Goal: Information Seeking & Learning: Learn about a topic

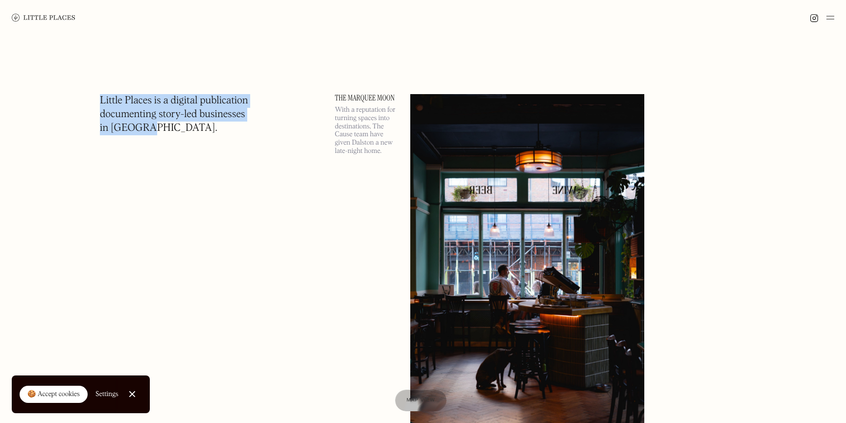
drag, startPoint x: 129, startPoint y: 87, endPoint x: 217, endPoint y: 137, distance: 100.9
drag, startPoint x: 210, startPoint y: 137, endPoint x: 120, endPoint y: 45, distance: 128.5
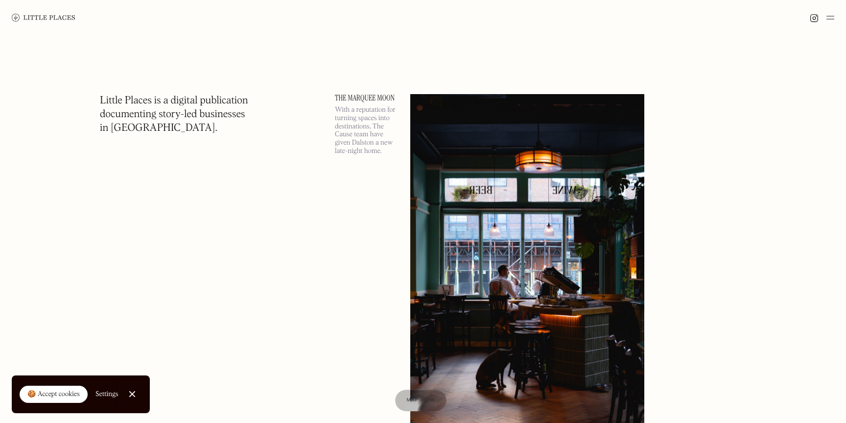
click at [132, 391] on div at bounding box center [132, 394] width 6 height 6
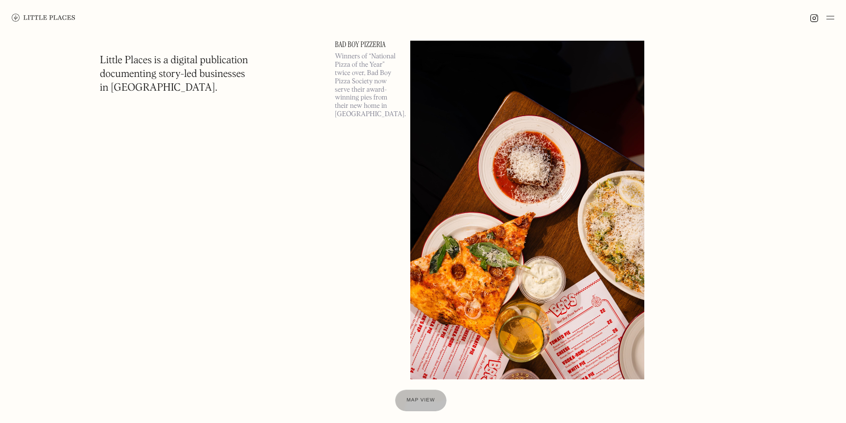
scroll to position [451, 0]
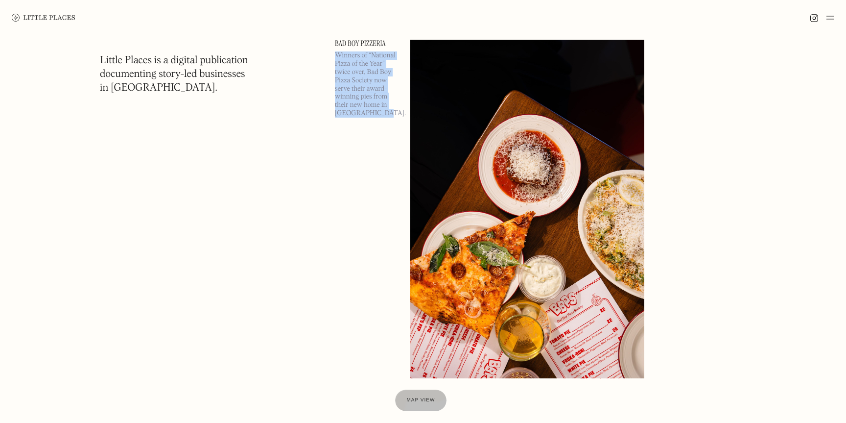
drag, startPoint x: 141, startPoint y: 52, endPoint x: 221, endPoint y: 120, distance: 105.3
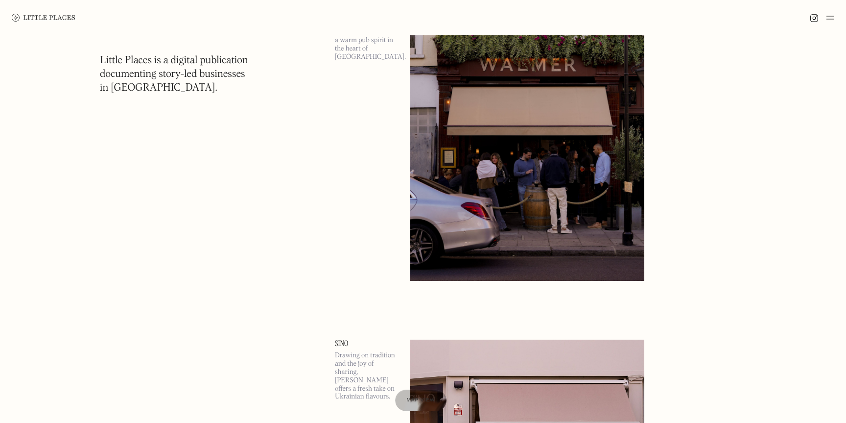
scroll to position [2172, 0]
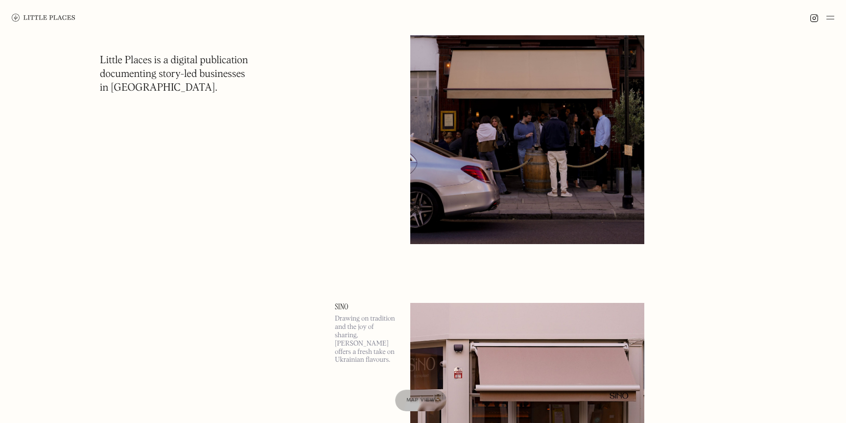
click at [38, 20] on img at bounding box center [44, 18] width 64 height 8
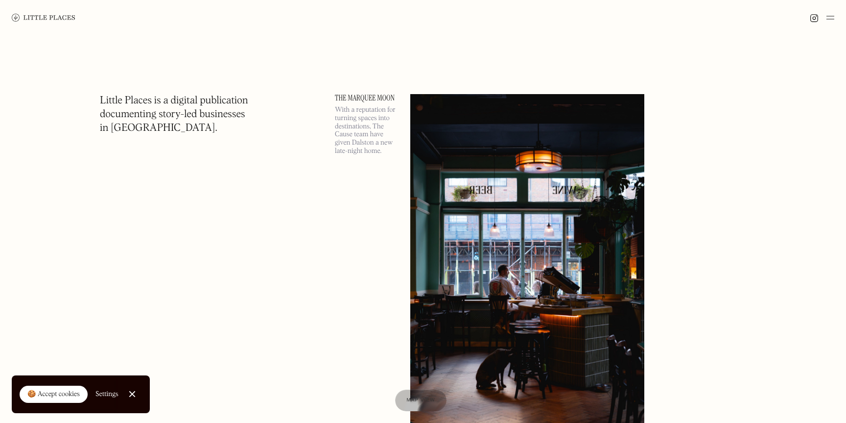
click at [131, 393] on div at bounding box center [132, 394] width 6 height 6
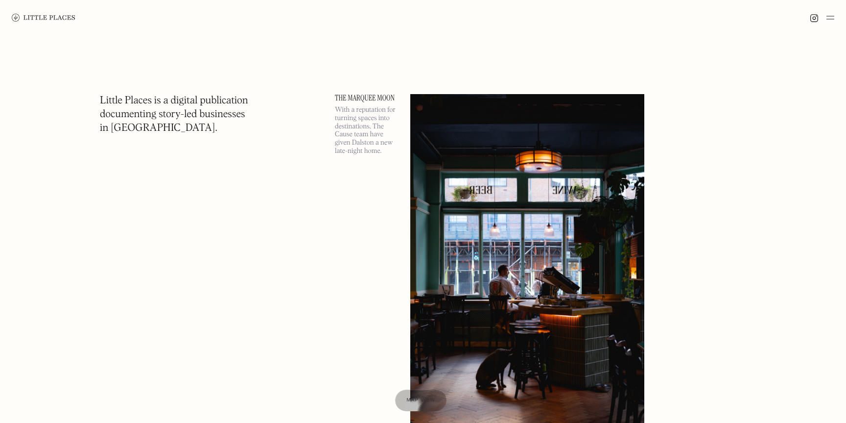
click at [830, 20] on img at bounding box center [831, 18] width 8 height 12
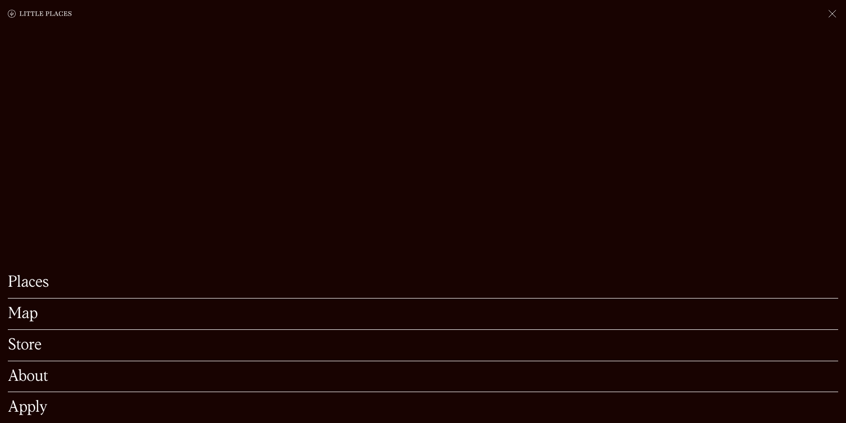
scroll to position [202, 0]
click at [36, 373] on link "About" at bounding box center [423, 376] width 831 height 15
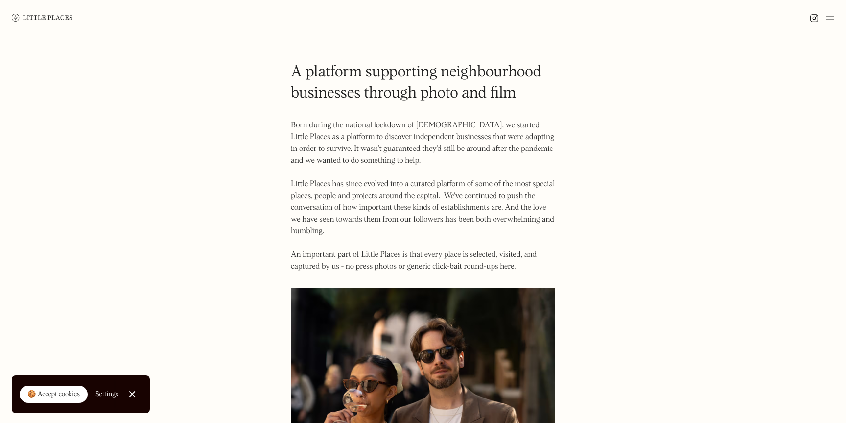
click at [131, 393] on div at bounding box center [132, 394] width 6 height 6
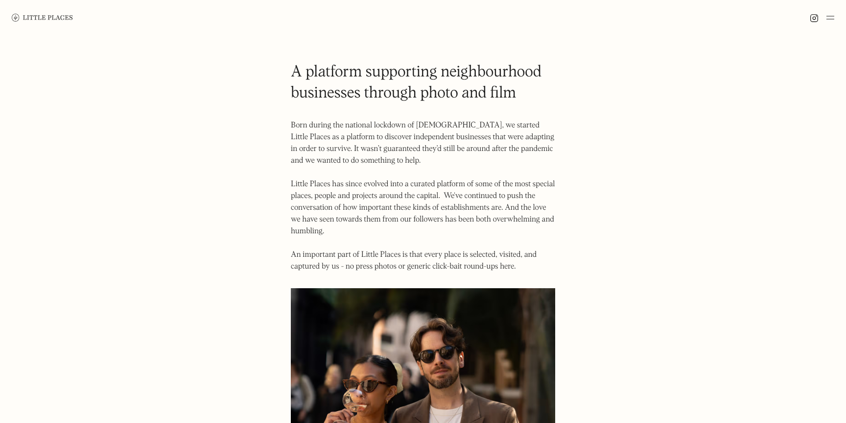
click at [46, 11] on link at bounding box center [42, 17] width 61 height 35
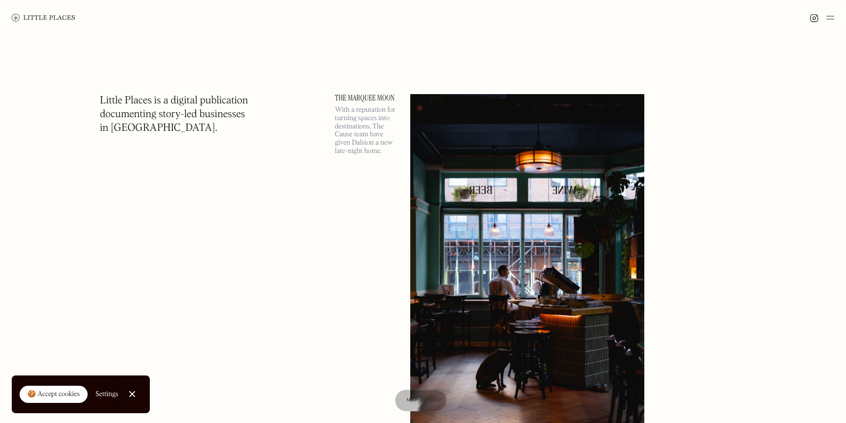
click at [548, 251] on img at bounding box center [527, 263] width 234 height 338
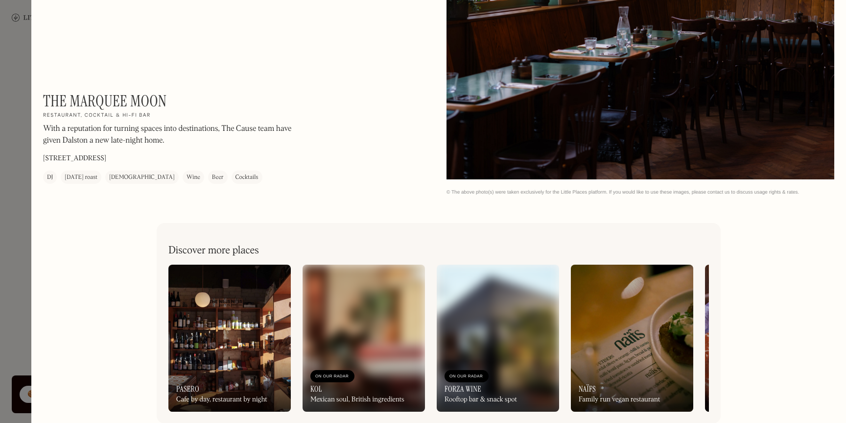
scroll to position [1811, 0]
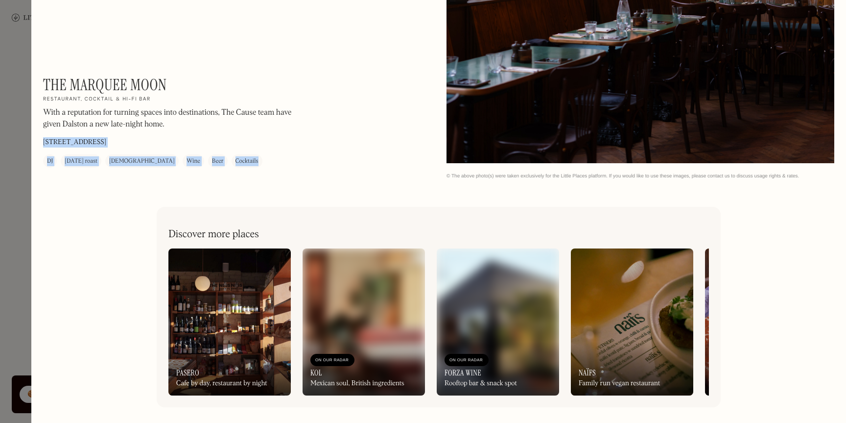
drag, startPoint x: 297, startPoint y: 175, endPoint x: 132, endPoint y: 47, distance: 209.1
